Goal: Information Seeking & Learning: Learn about a topic

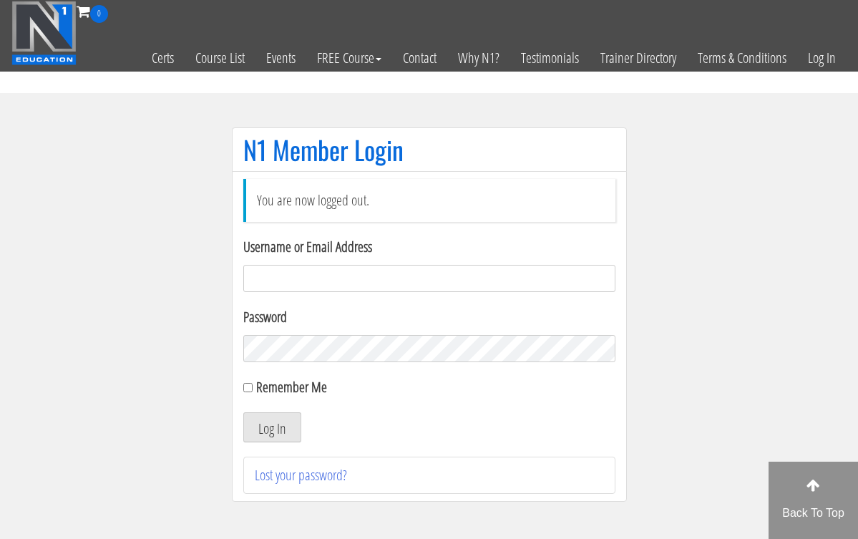
type input "hillary432@hotmail.com"
click at [271, 427] on button "Log In" at bounding box center [272, 427] width 58 height 30
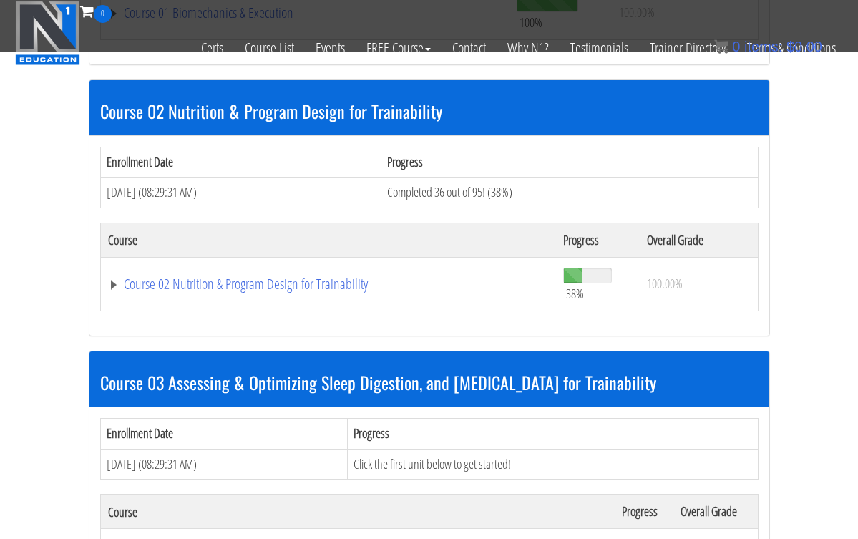
scroll to position [658, 0]
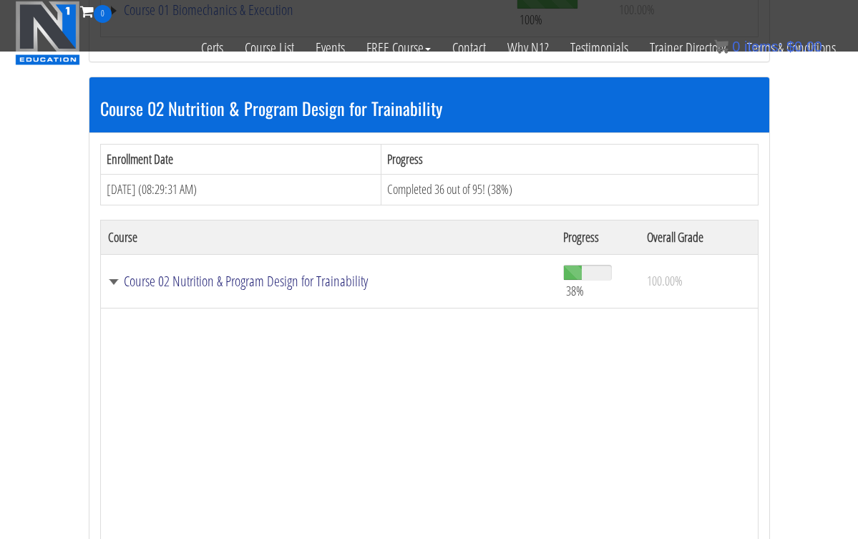
click at [217, 277] on link "Course 02 Nutrition & Program Design for Trainability" at bounding box center [328, 281] width 441 height 14
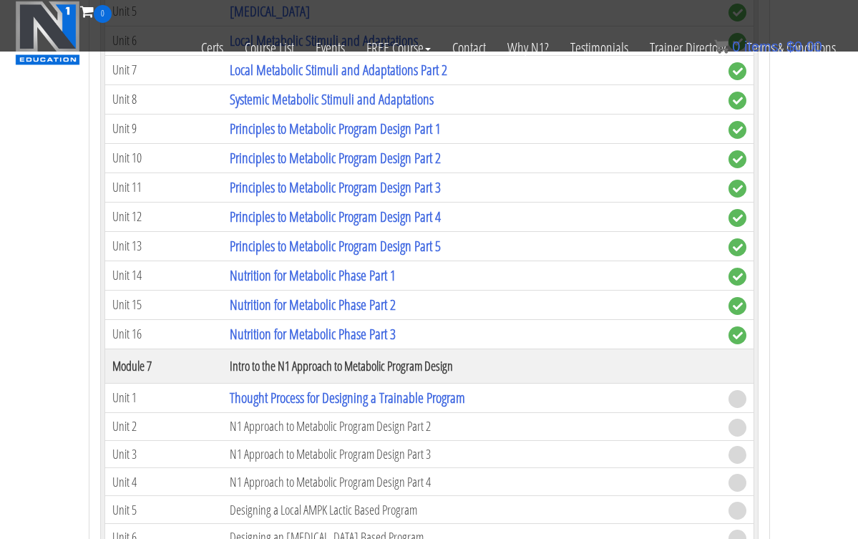
scroll to position [1904, 0]
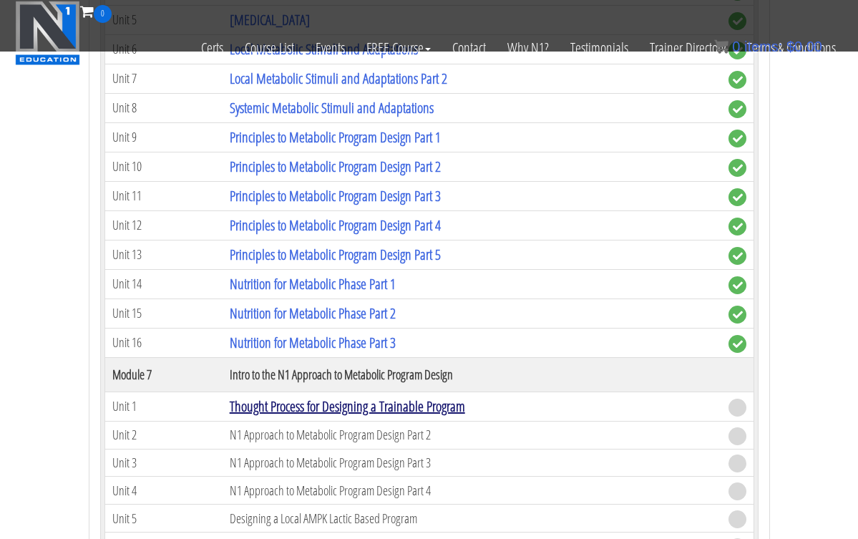
click at [372, 396] on link "Thought Process for Designing a Trainable Program" at bounding box center [347, 405] width 235 height 19
